Goal: Task Accomplishment & Management: Complete application form

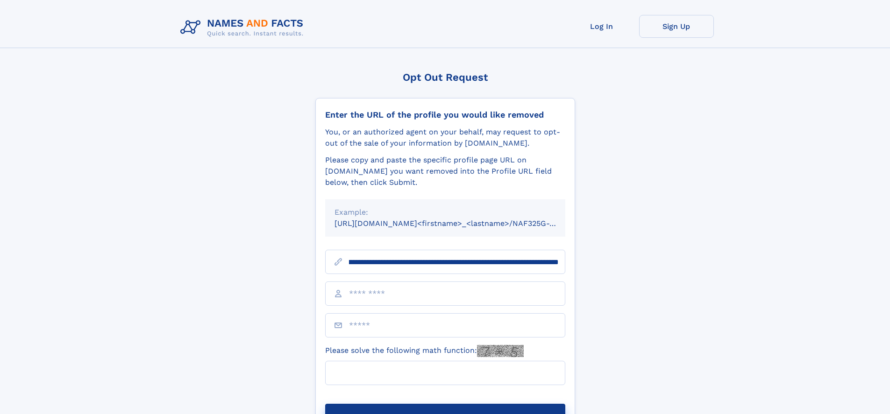
scroll to position [0, 114]
type input "**********"
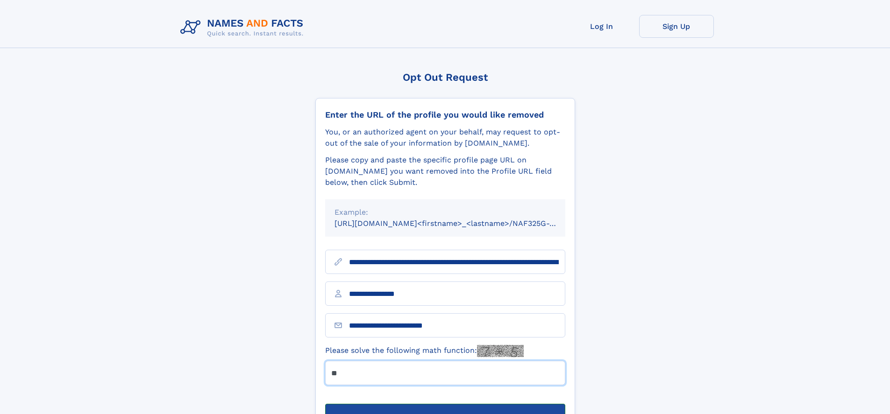
type input "**"
click at [445, 404] on button "Submit Opt Out Request" at bounding box center [445, 419] width 240 height 30
